Goal: Find specific page/section: Find specific page/section

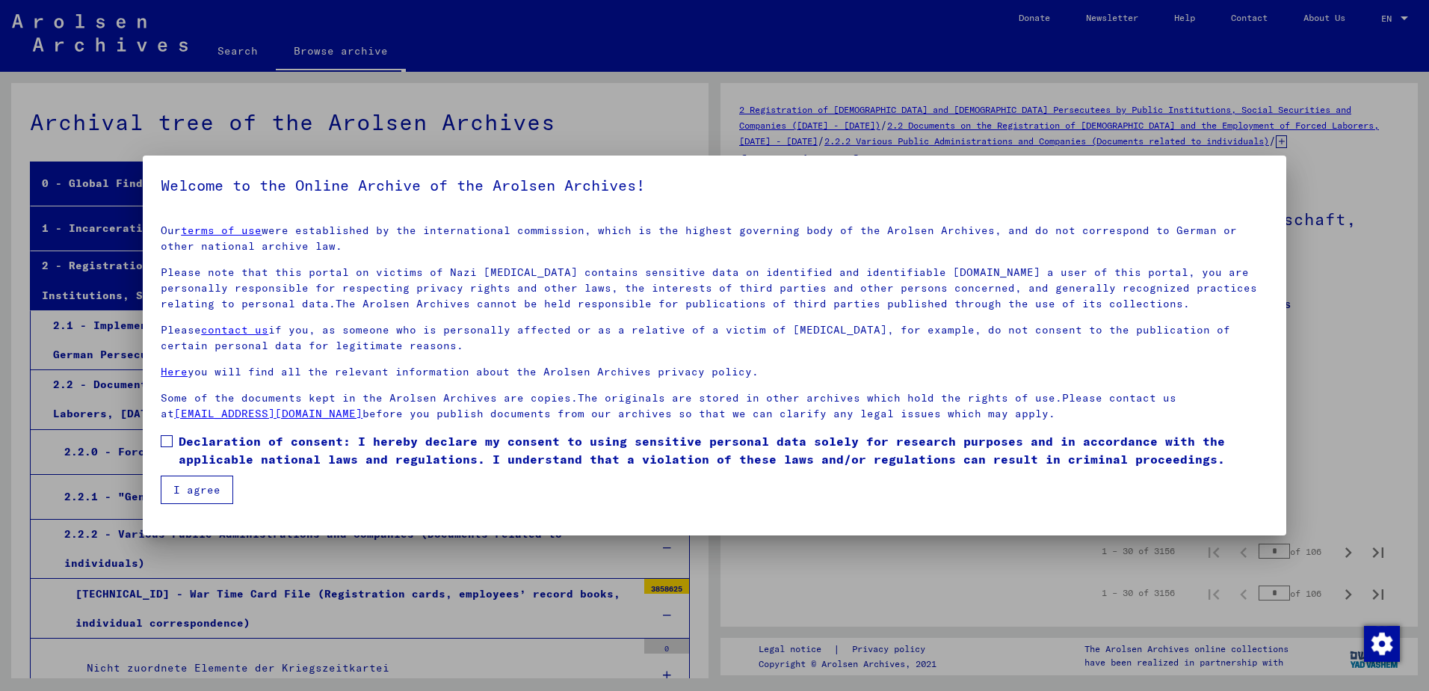
scroll to position [4806, 0]
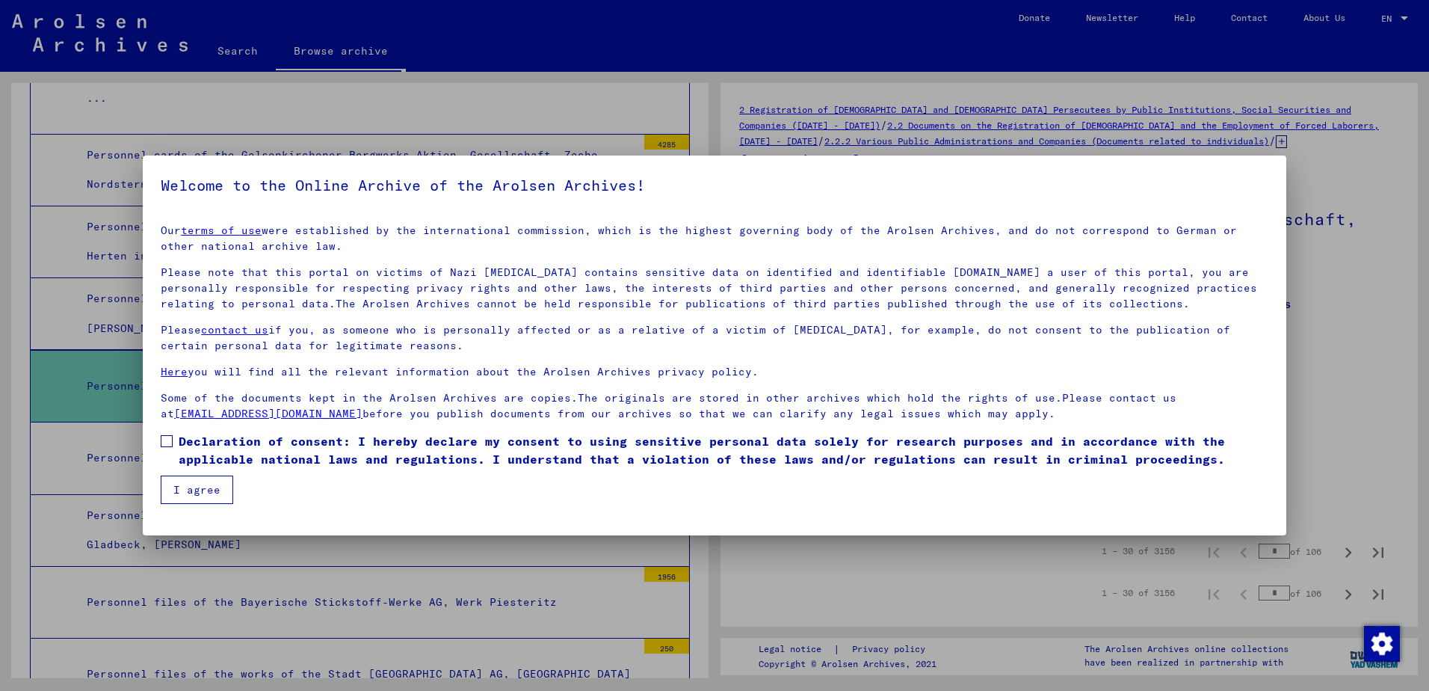
click at [169, 440] on span at bounding box center [167, 441] width 12 height 12
click at [190, 493] on button "I agree" at bounding box center [197, 489] width 73 height 28
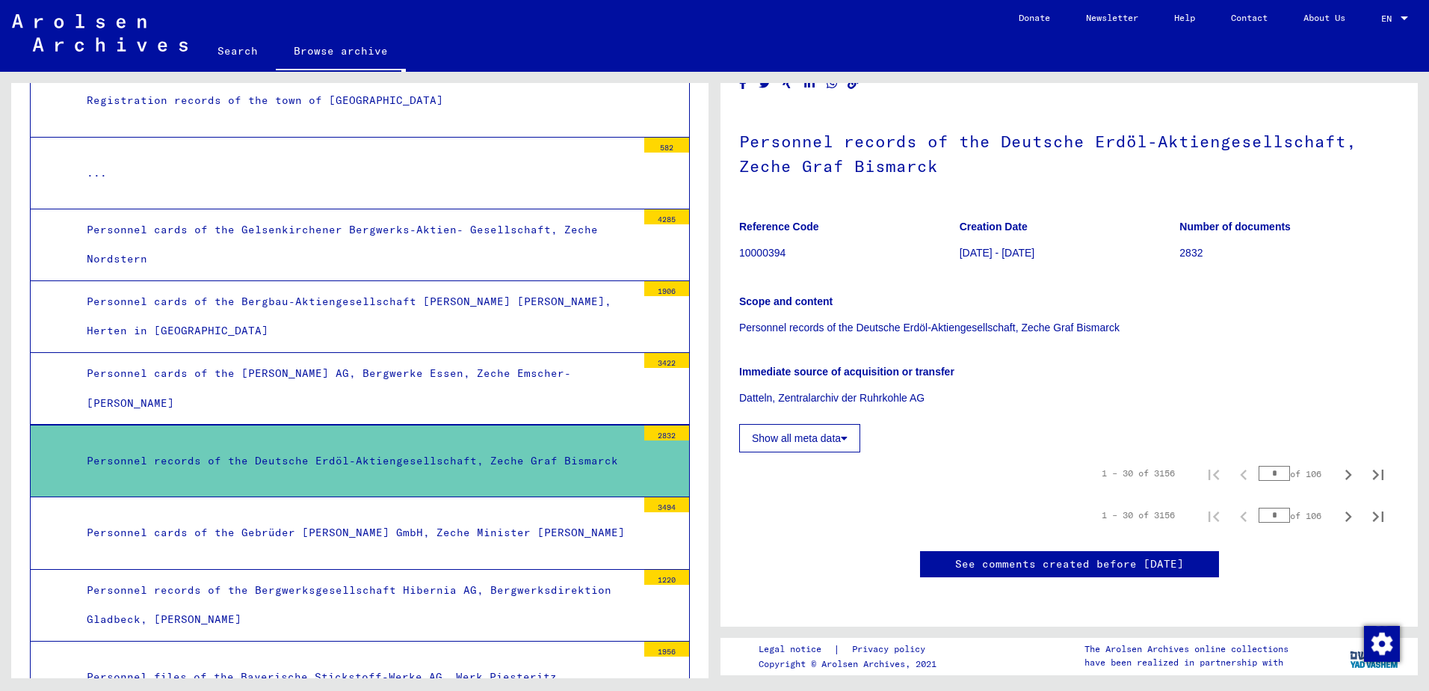
scroll to position [553, 0]
click at [573, 460] on div "Personnel records of the Deutsche Erdöl-Aktiengesellschaft, Zeche Graf Bismarck" at bounding box center [355, 460] width 561 height 29
click at [270, 461] on div "Personnel records of the Deutsche Erdöl-Aktiengesellschaft, Zeche Graf Bismarck" at bounding box center [355, 460] width 561 height 29
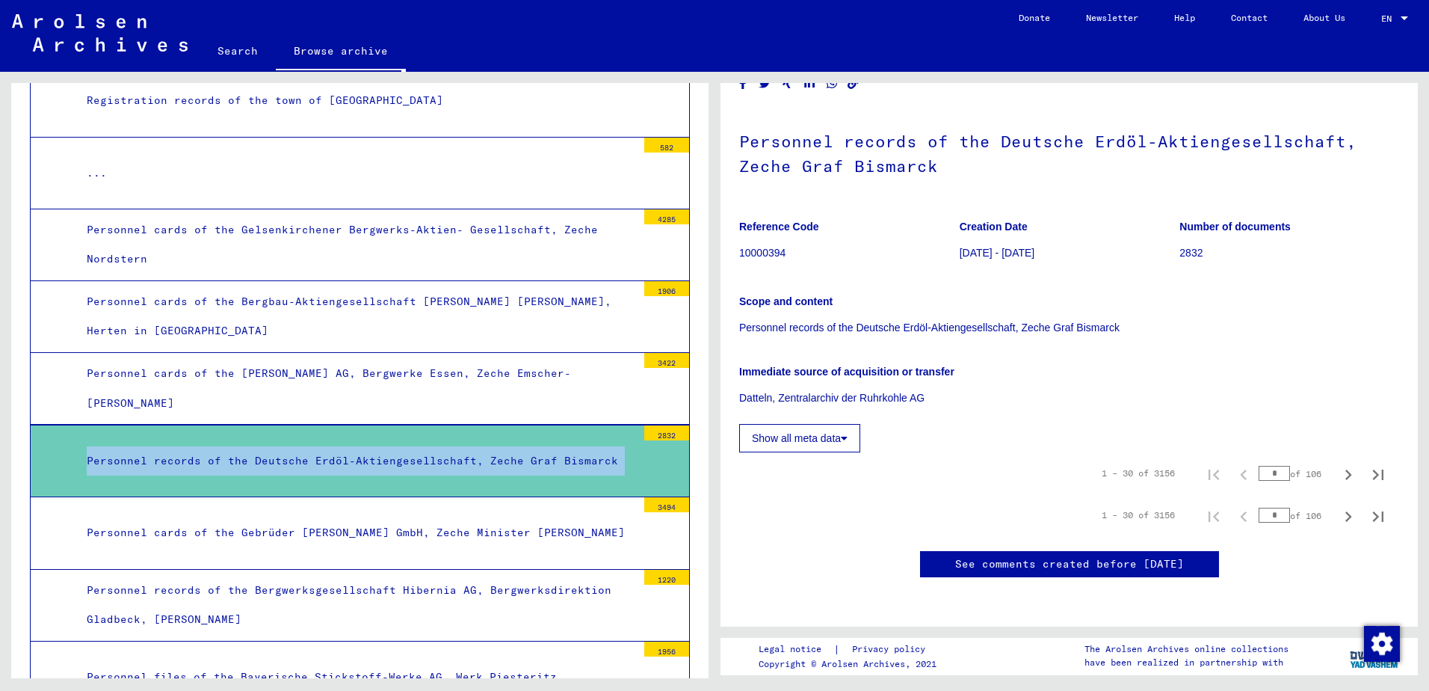
click at [270, 461] on div "Personnel records of the Deutsche Erdöl-Aktiengesellschaft, Zeche Graf Bismarck" at bounding box center [355, 460] width 561 height 29
click at [270, 465] on div "Personnel records of the Deutsche Erdöl-Aktiengesellschaft, Zeche Graf Bismarck" at bounding box center [355, 460] width 561 height 29
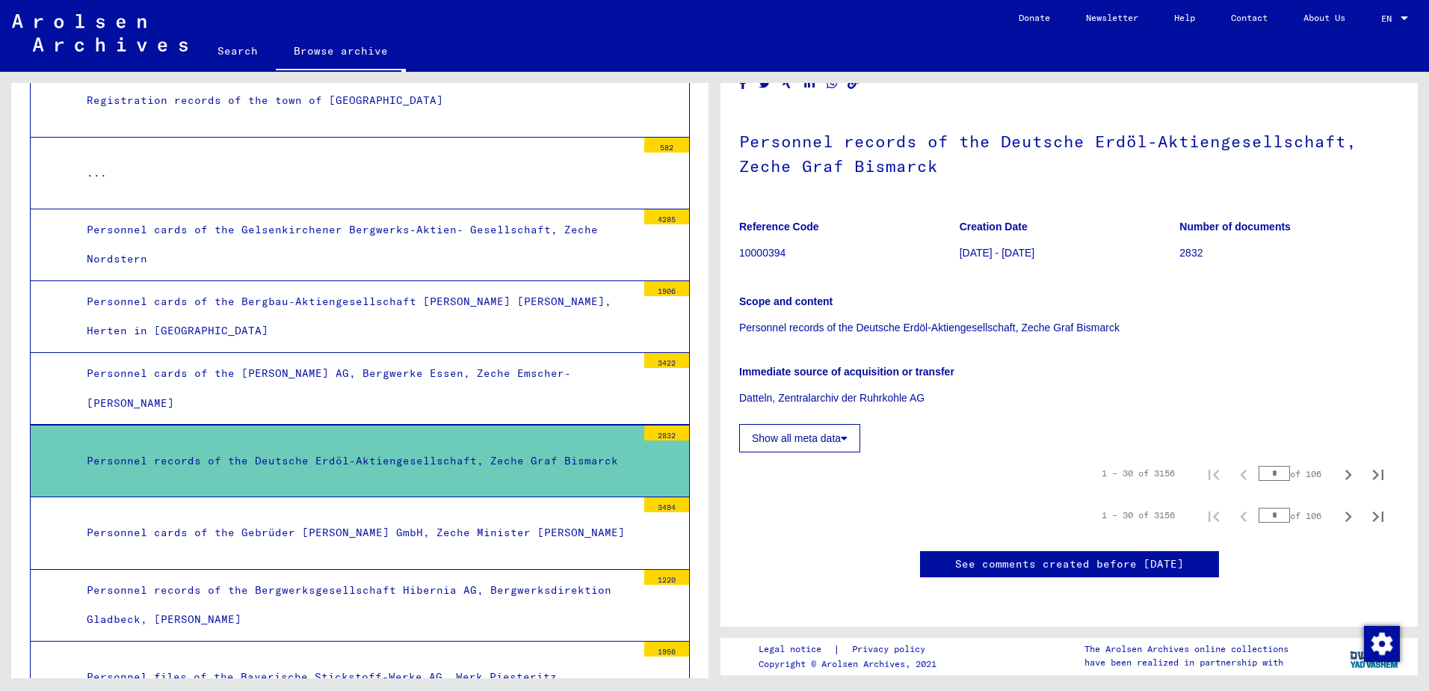
click at [673, 437] on div "2832" at bounding box center [666, 432] width 45 height 15
click at [561, 471] on div "Personnel records of the Deutsche Erdöl-Aktiengesellschaft, Zeche Graf Bismarck" at bounding box center [355, 460] width 561 height 29
click at [468, 442] on mat-tree-node "Personnel records of the Deutsche Erdöl-Aktiengesellschaft, [PERSON_NAME] [PERS…" at bounding box center [360, 461] width 660 height 73
click at [271, 462] on div "Personnel records of the Deutsche Erdöl-Aktiengesellschaft, Zeche Graf Bismarck" at bounding box center [355, 460] width 561 height 29
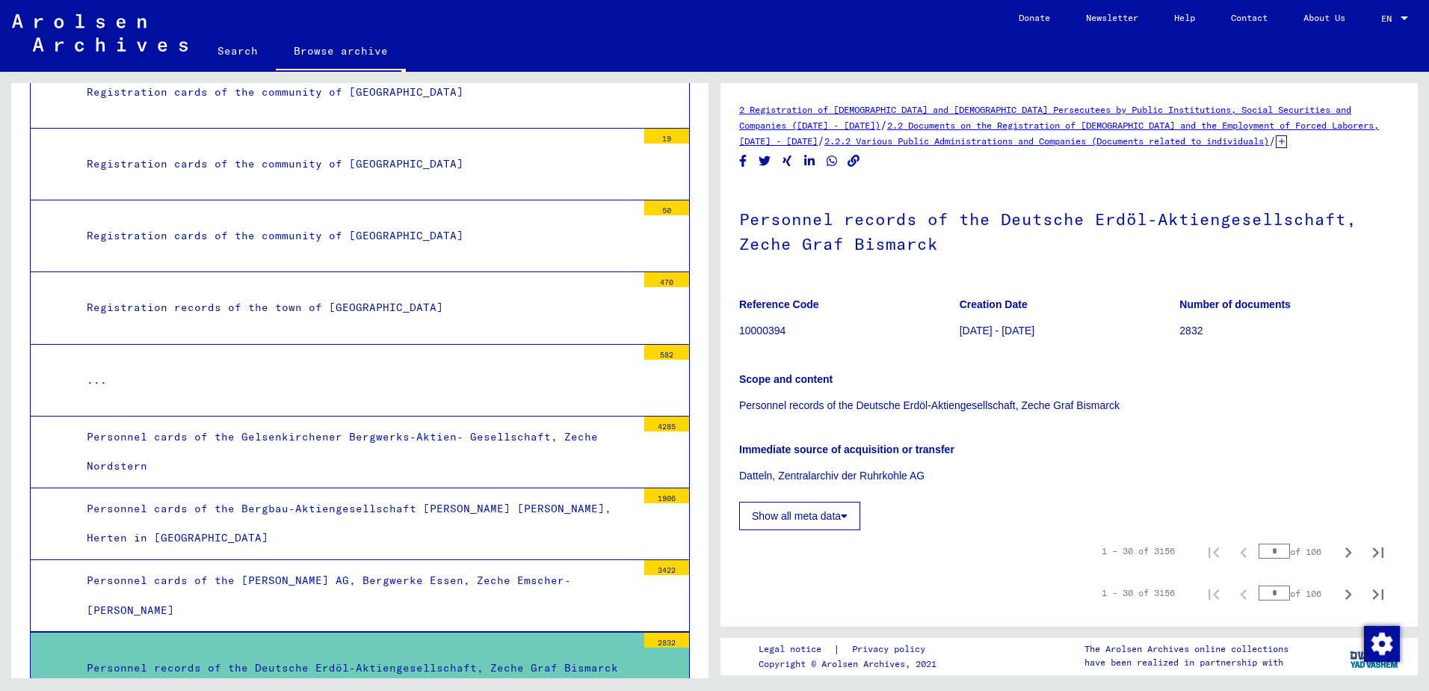
scroll to position [4358, 0]
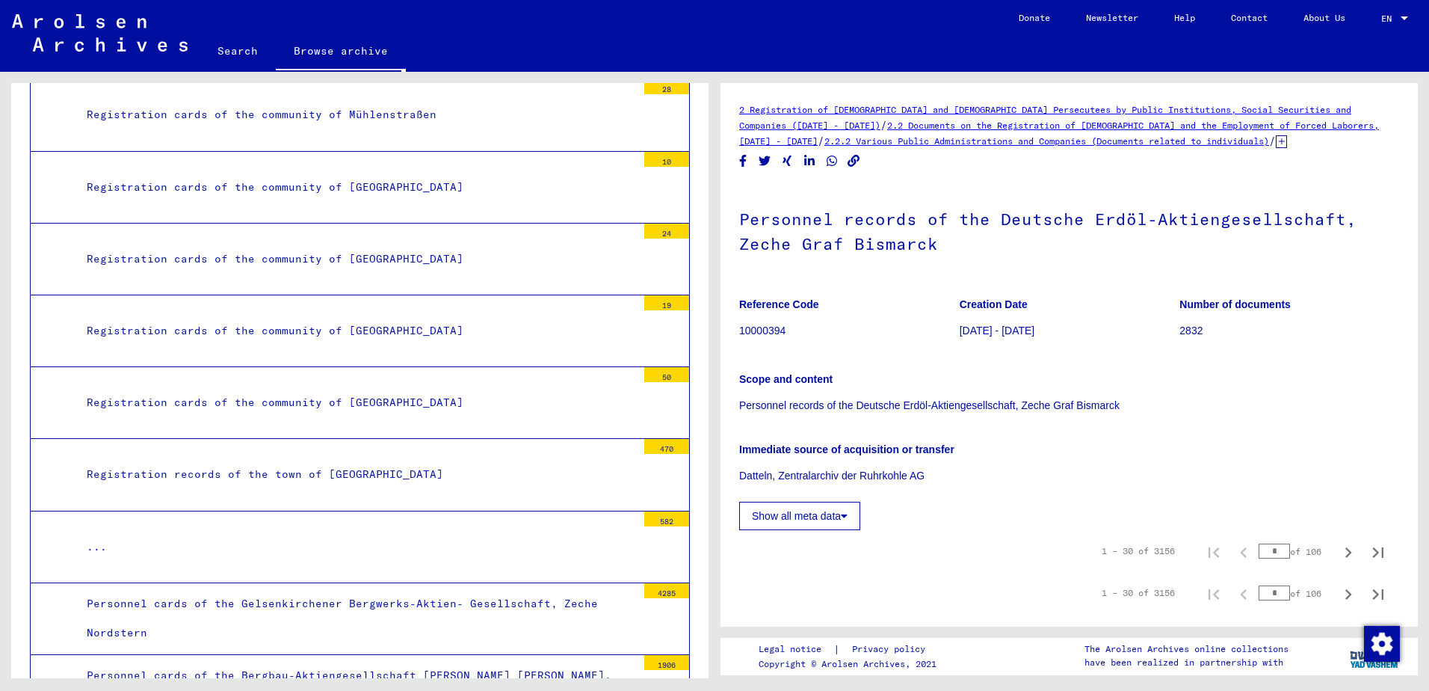
click at [401, 392] on div "Registration cards of the community of [GEOGRAPHIC_DATA]" at bounding box center [355, 402] width 561 height 29
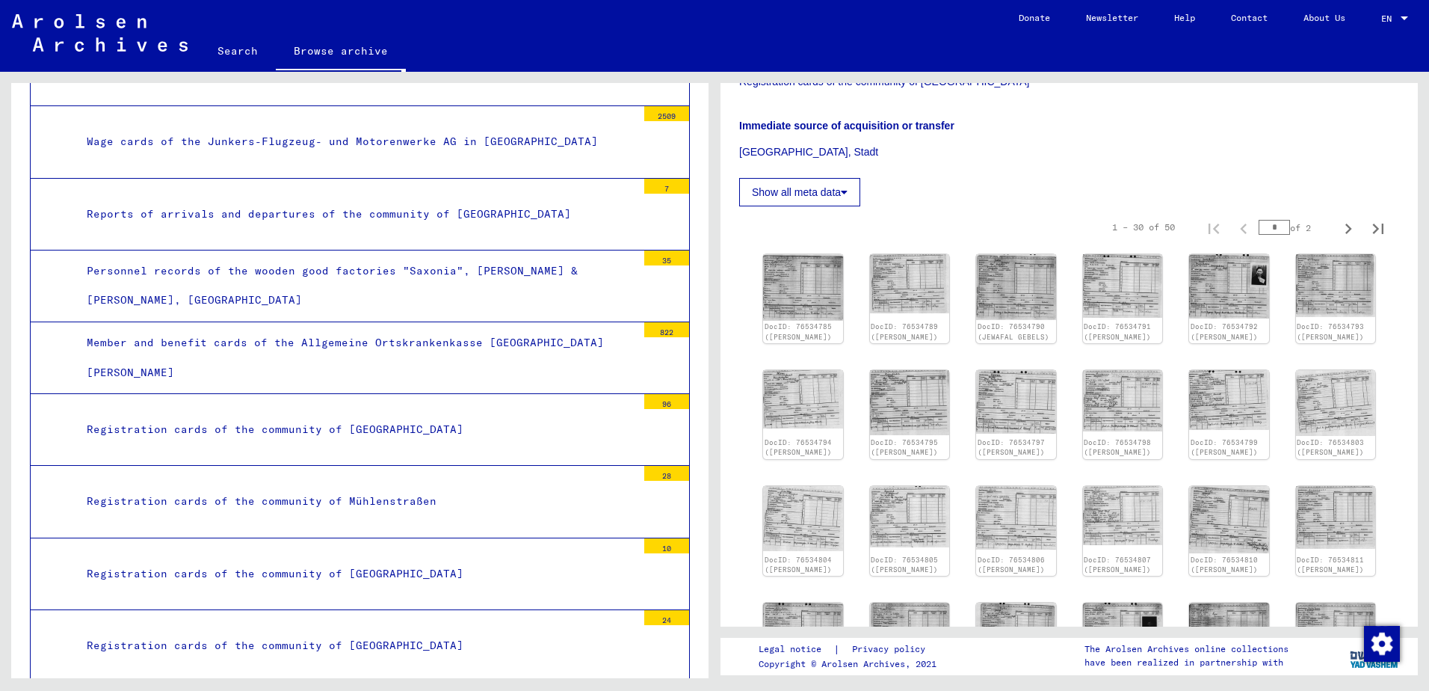
scroll to position [3835, 0]
